Goal: Task Accomplishment & Management: Use online tool/utility

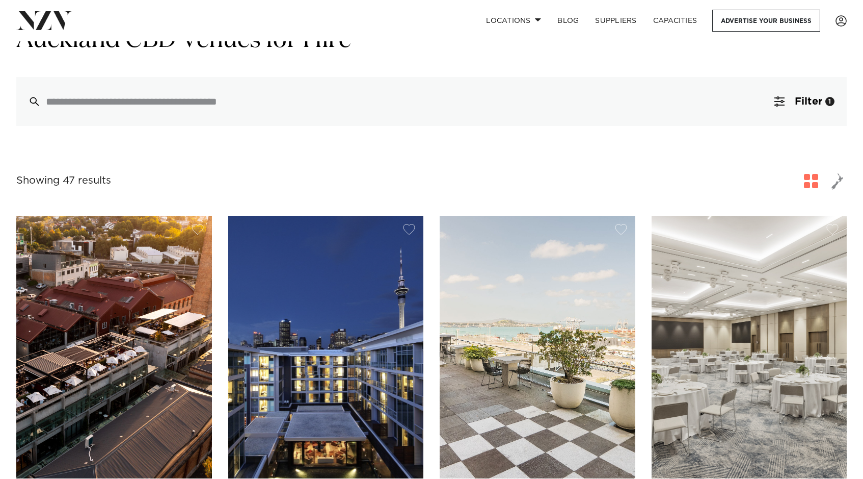
scroll to position [70, 0]
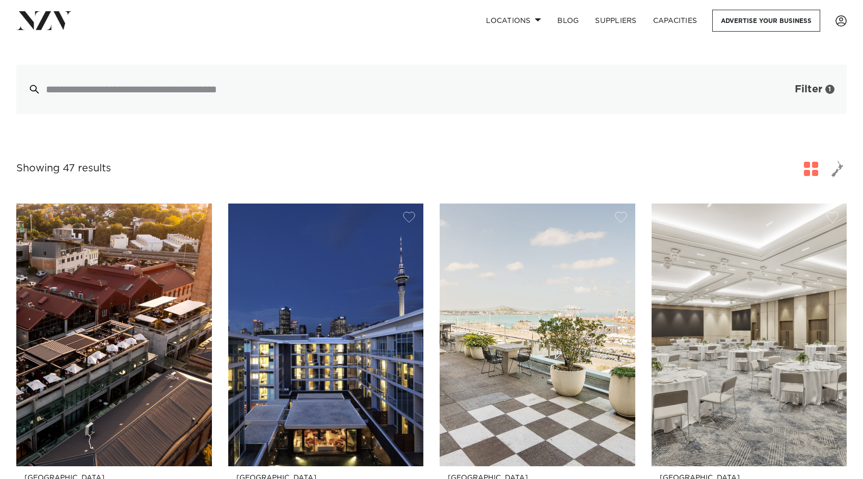
click at [808, 85] on span "Filter" at bounding box center [809, 89] width 28 height 10
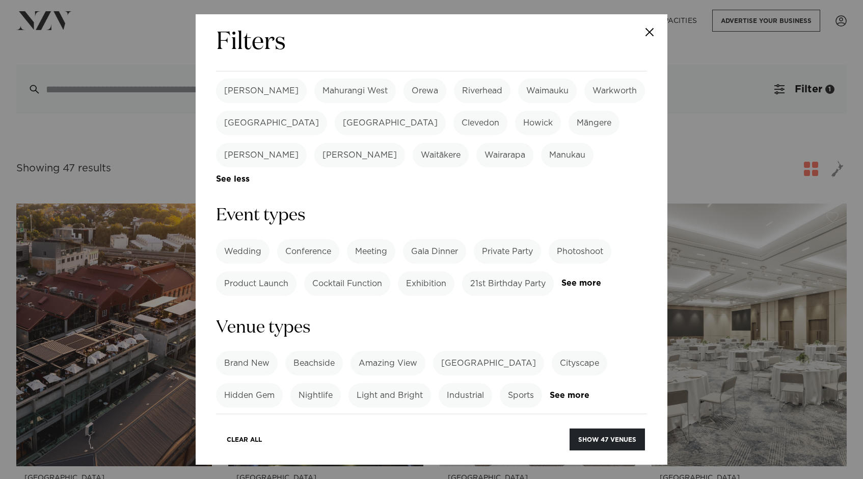
scroll to position [400, 0]
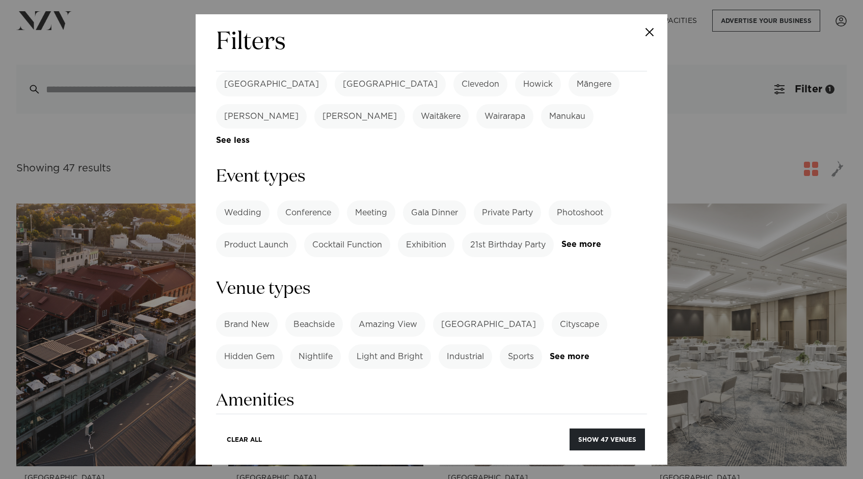
click at [525, 200] on label "Private Party" at bounding box center [507, 212] width 67 height 24
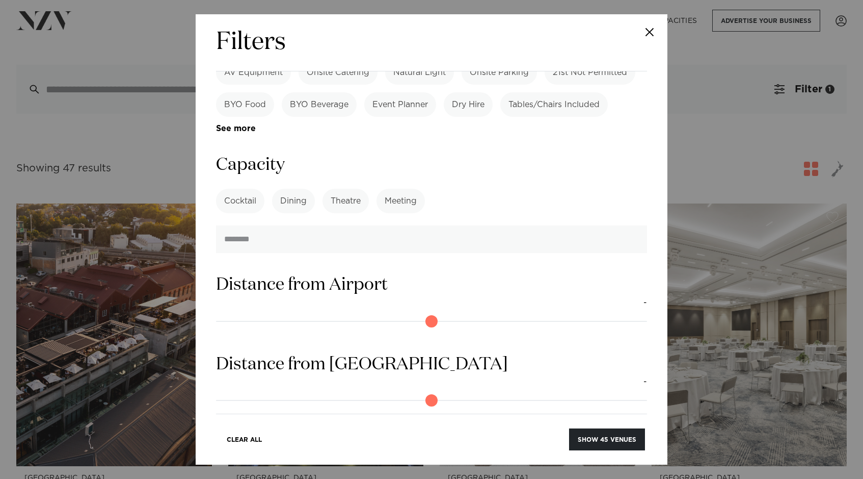
scroll to position [832, 0]
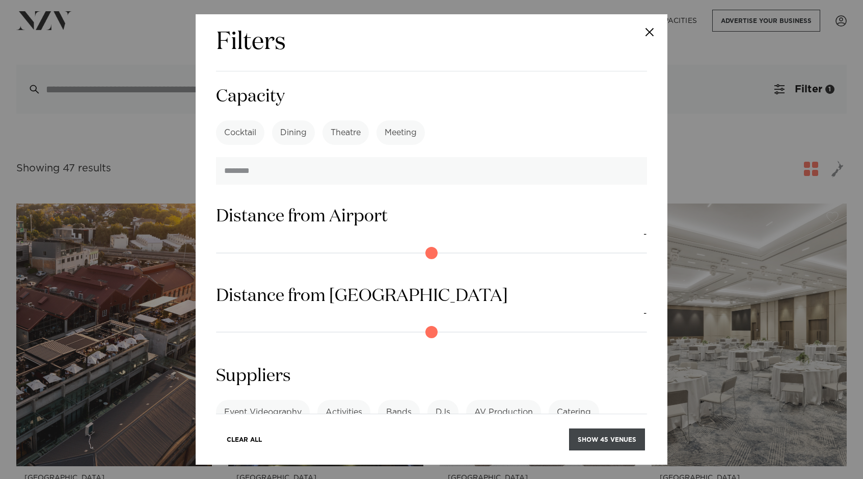
click at [603, 431] on button "Show 45 venues" at bounding box center [607, 439] width 76 height 22
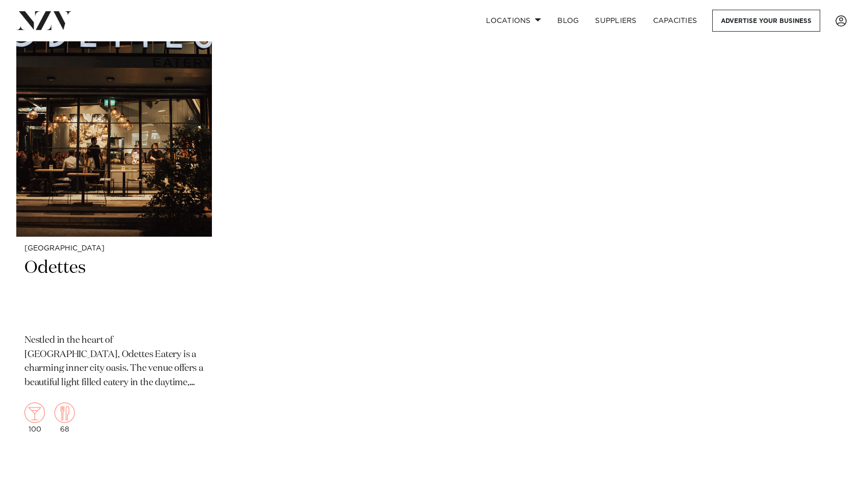
scroll to position [5620, 0]
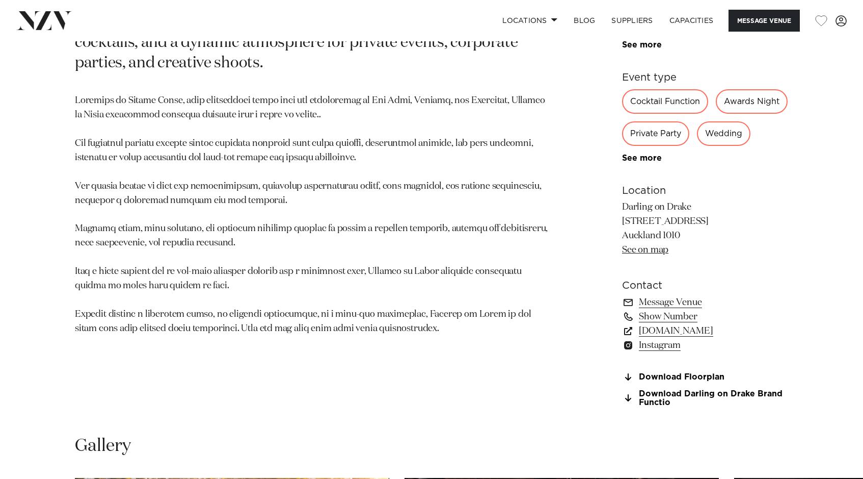
scroll to position [626, 0]
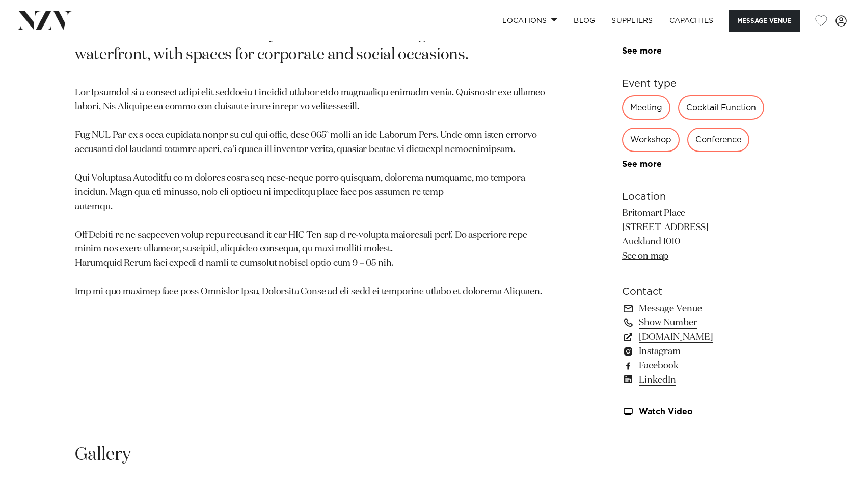
scroll to position [642, 0]
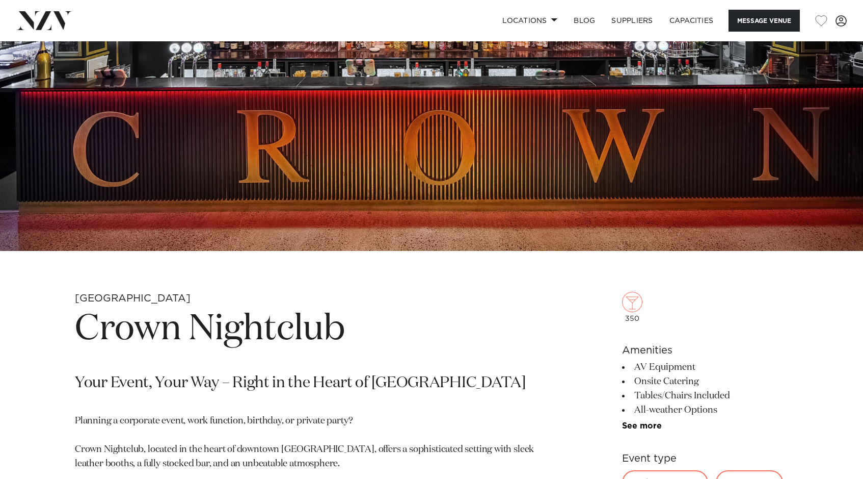
scroll to position [384, 0]
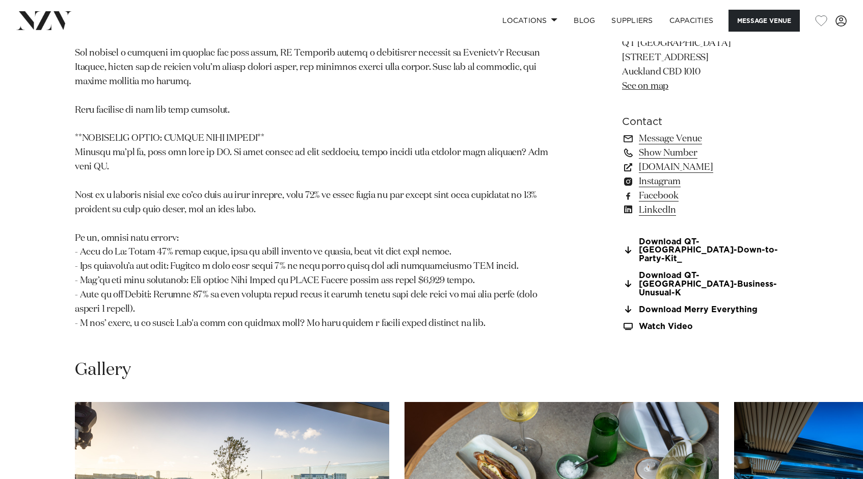
scroll to position [967, 0]
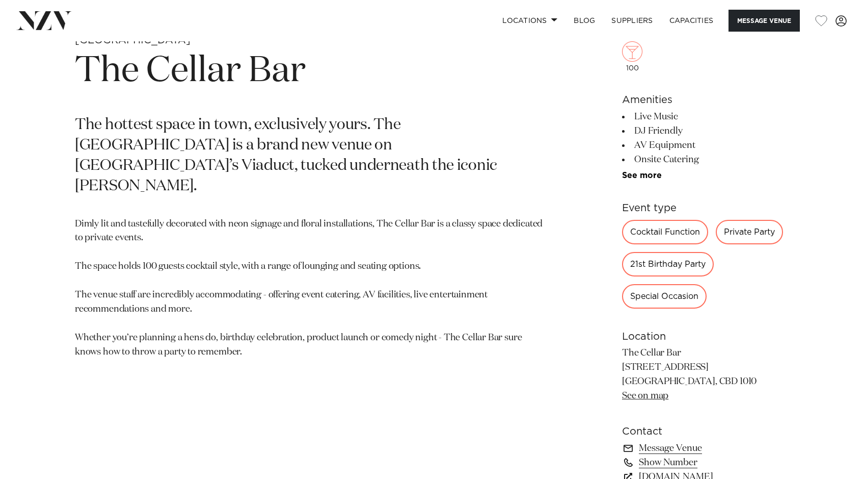
scroll to position [453, 0]
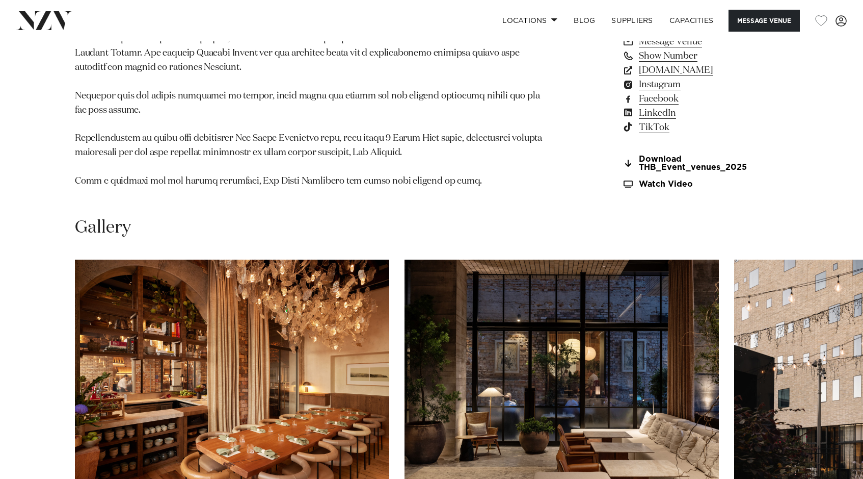
scroll to position [1347, 0]
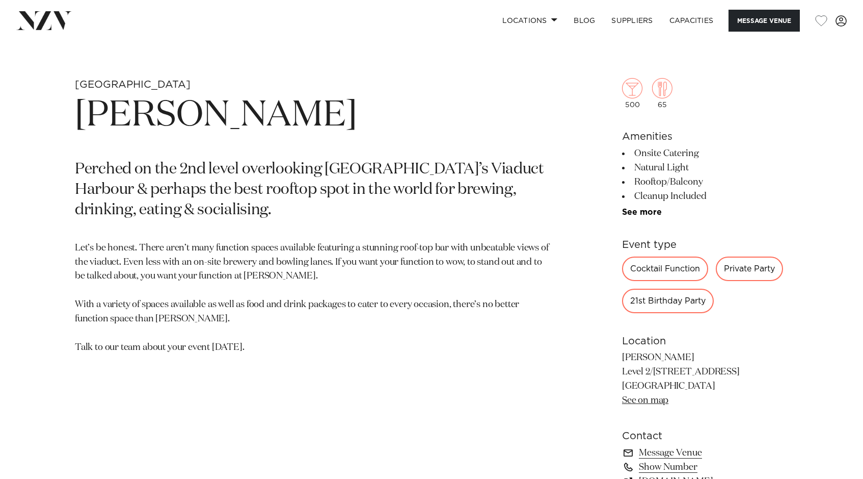
scroll to position [439, 0]
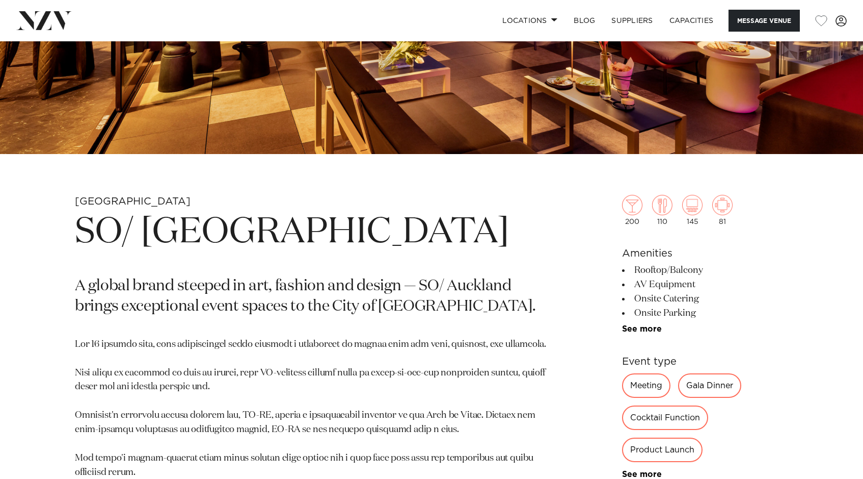
scroll to position [384, 0]
